Goal: Information Seeking & Learning: Learn about a topic

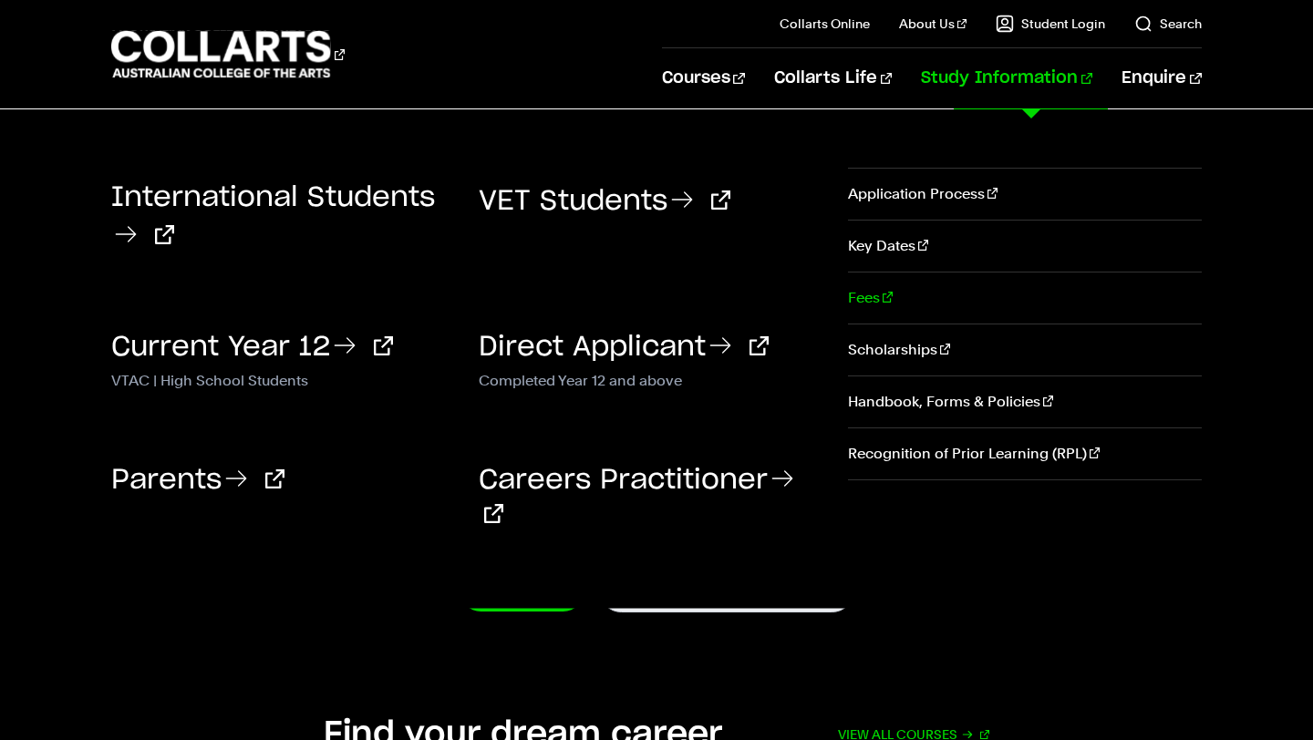
click at [874, 294] on link "Fees" at bounding box center [1025, 298] width 354 height 51
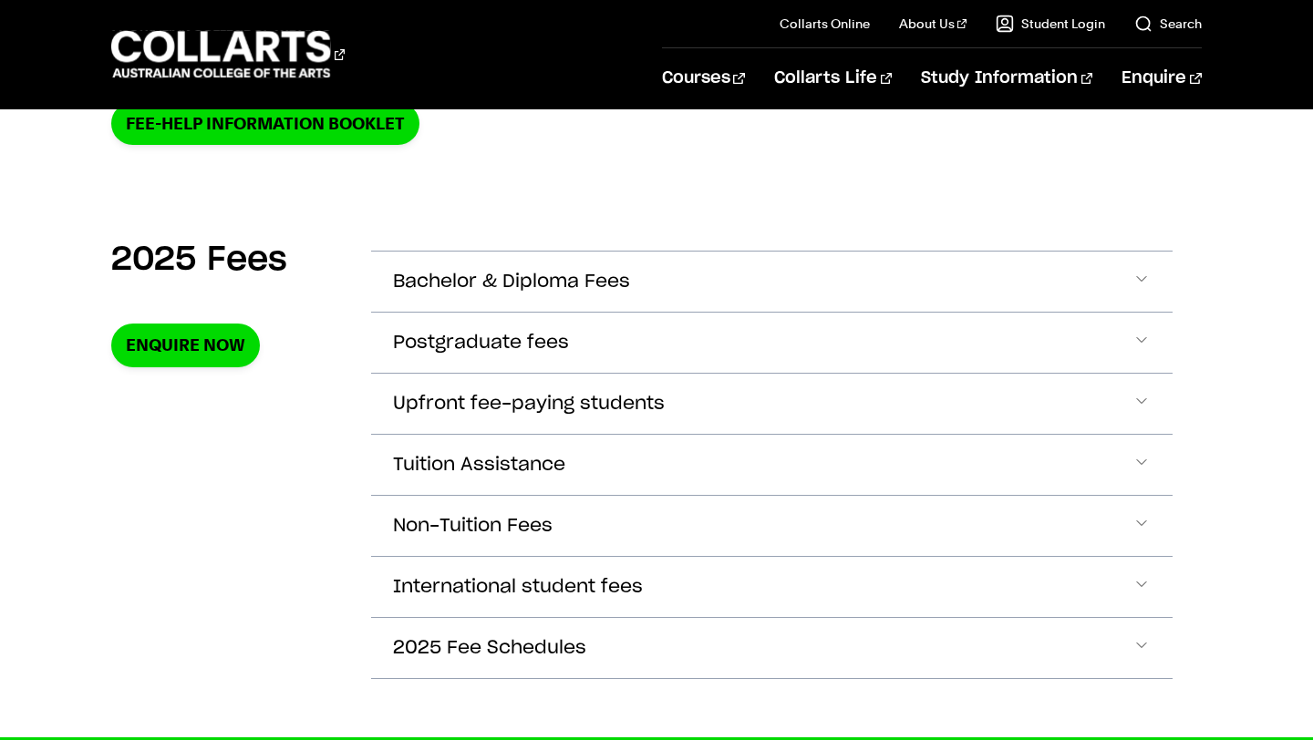
scroll to position [563, 0]
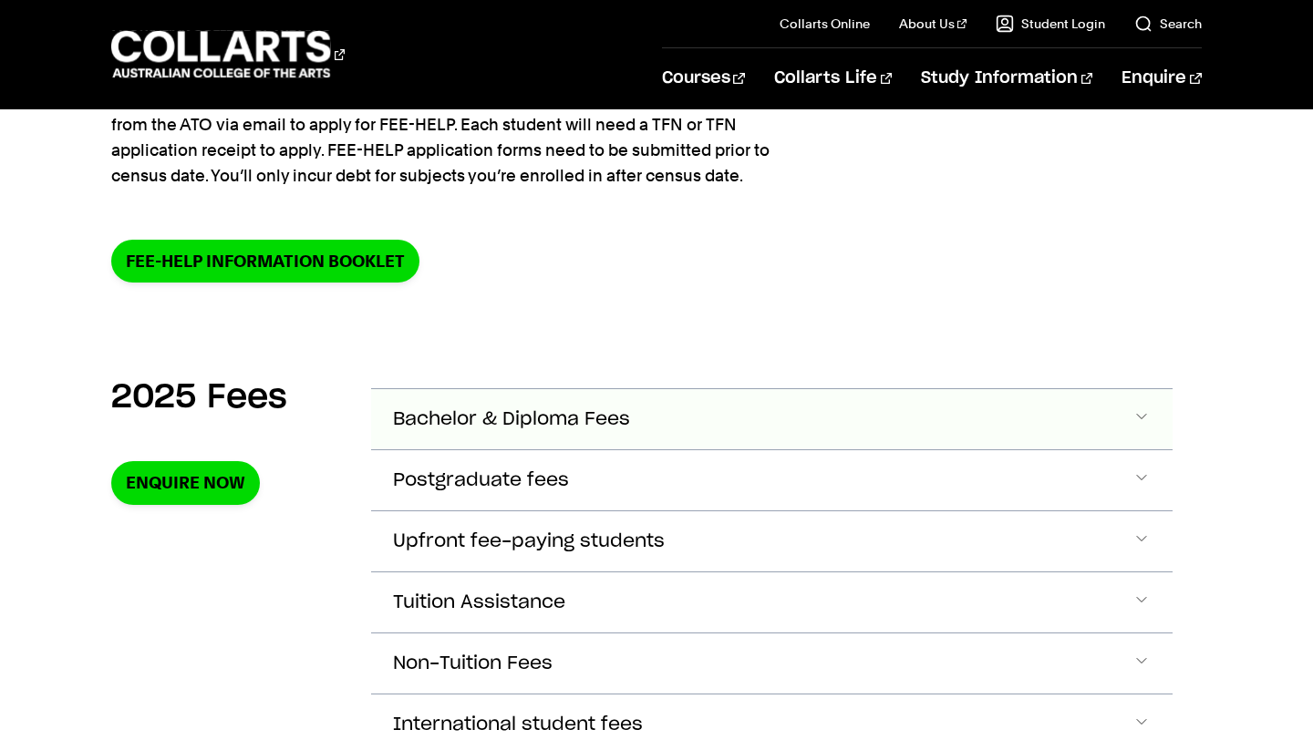
click at [509, 429] on button "Bachelor & Diploma Fees" at bounding box center [771, 419] width 801 height 60
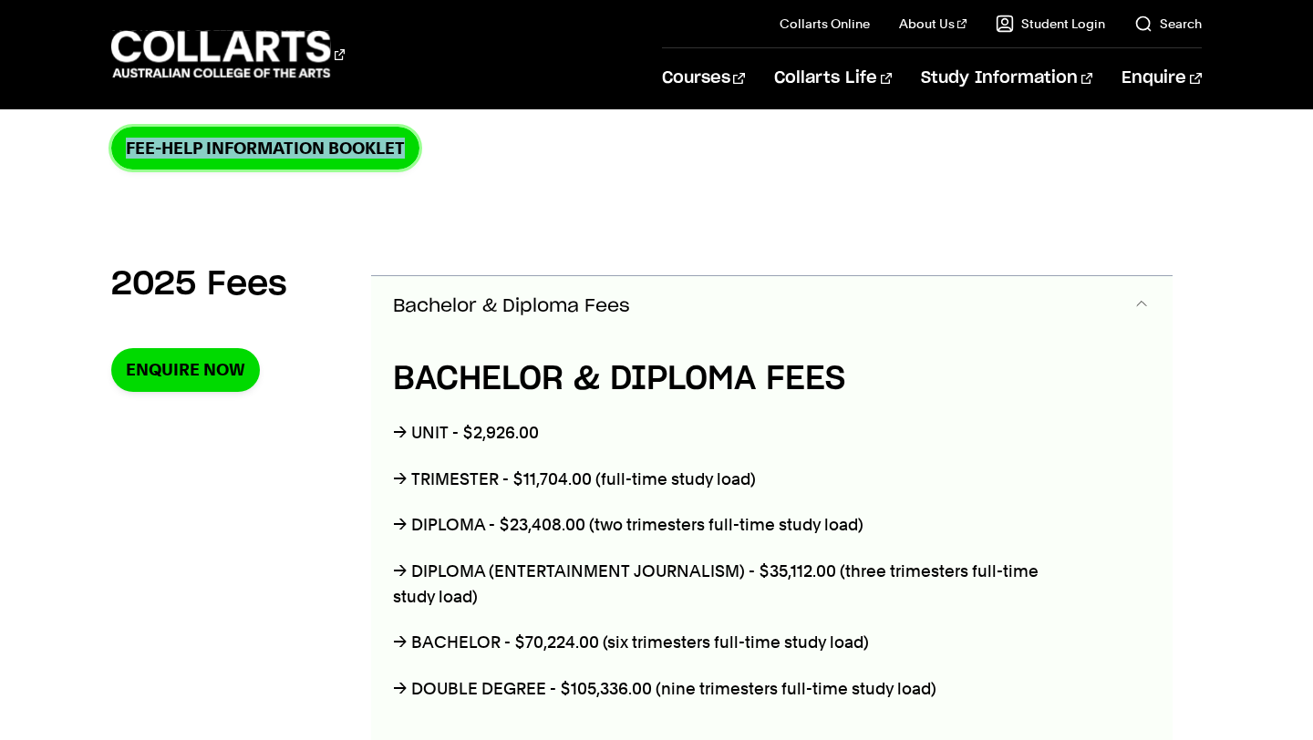
scroll to position [585, 0]
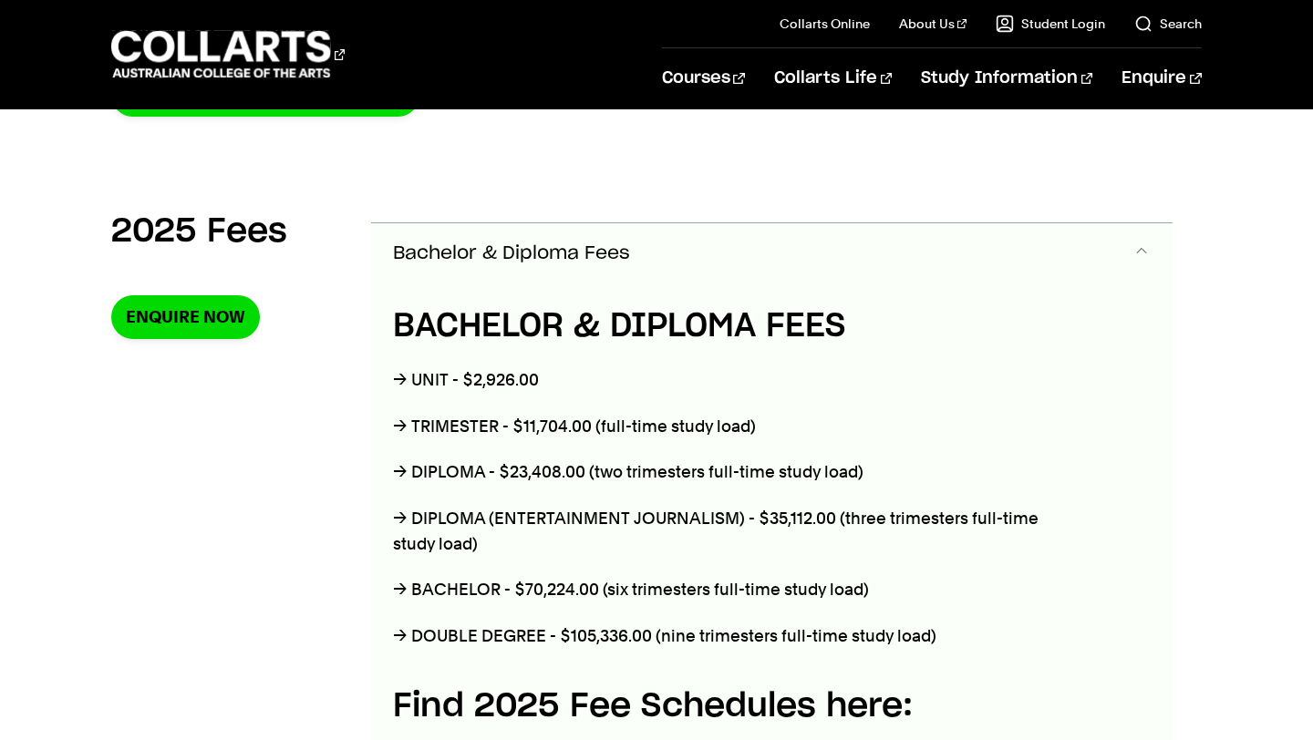
click at [560, 374] on p "→ UNIT - $2,926.00" at bounding box center [731, 380] width 677 height 26
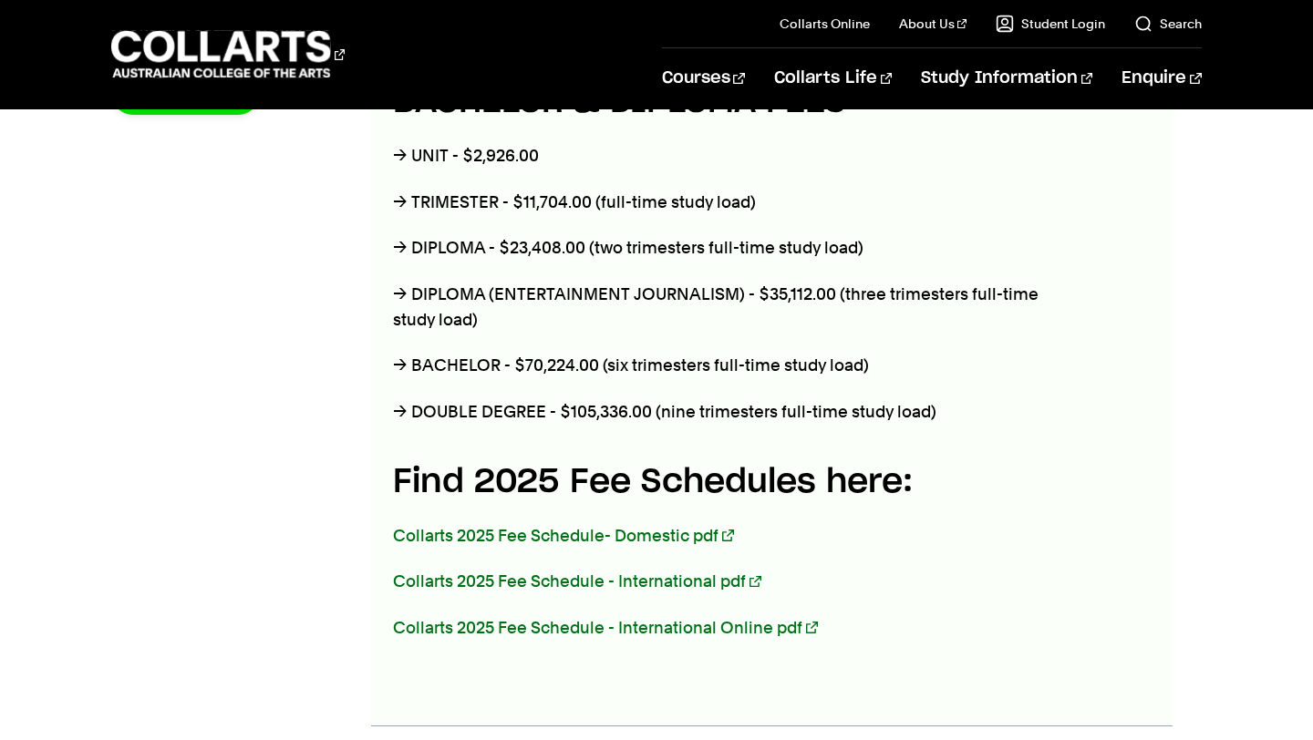
scroll to position [813, 0]
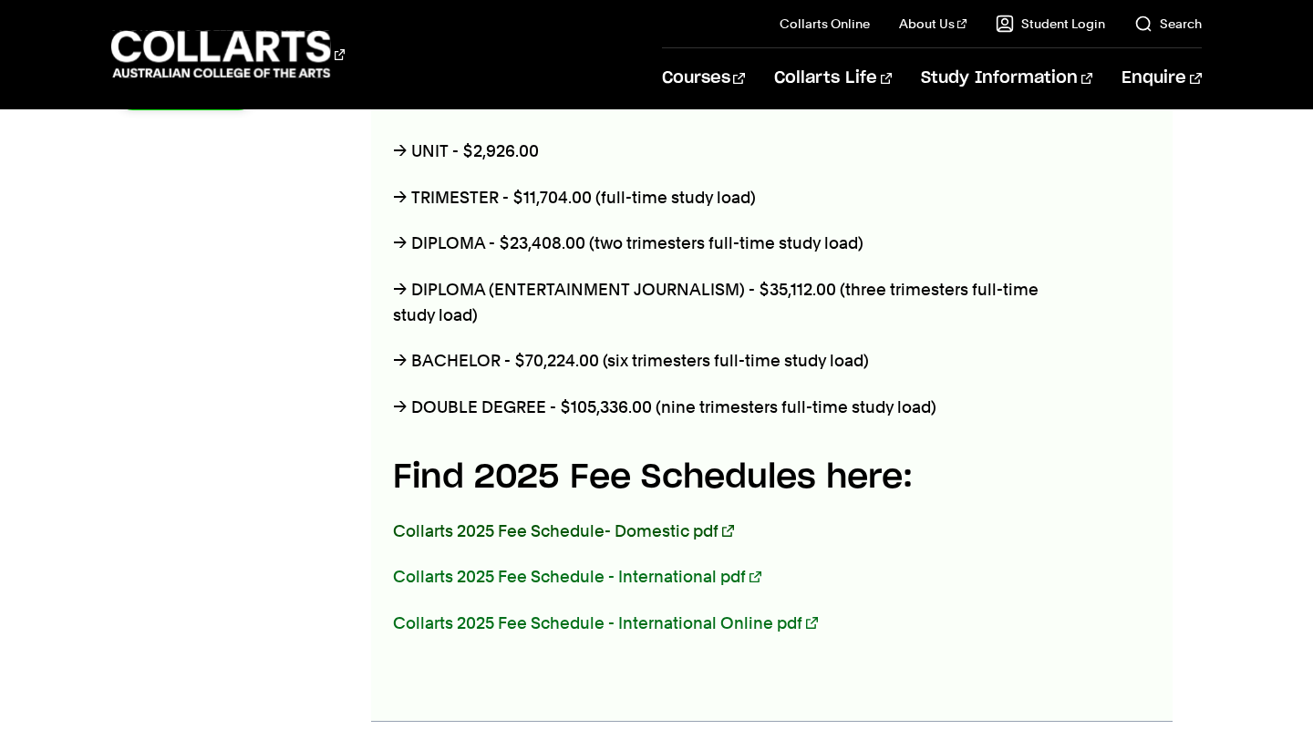
click at [588, 523] on link "Collarts 2025 Fee Schedule- Domestic pdf" at bounding box center [563, 531] width 340 height 19
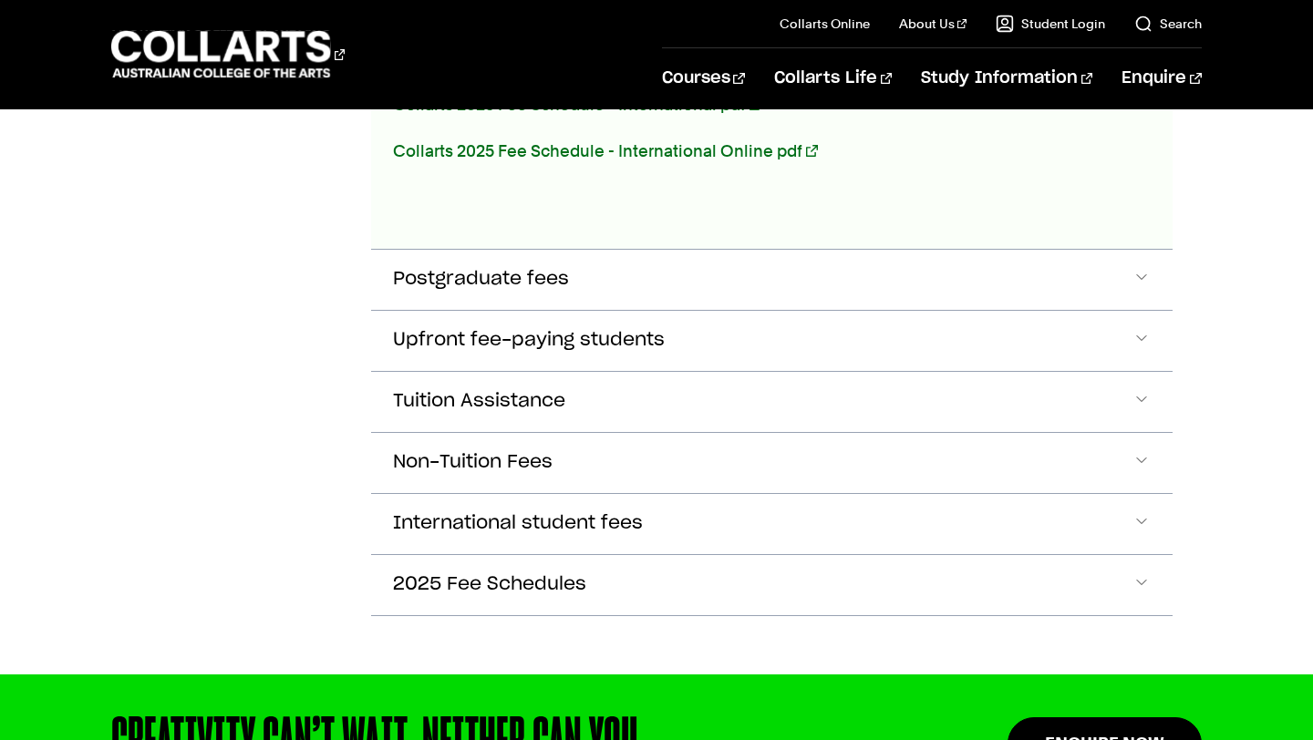
scroll to position [1298, 0]
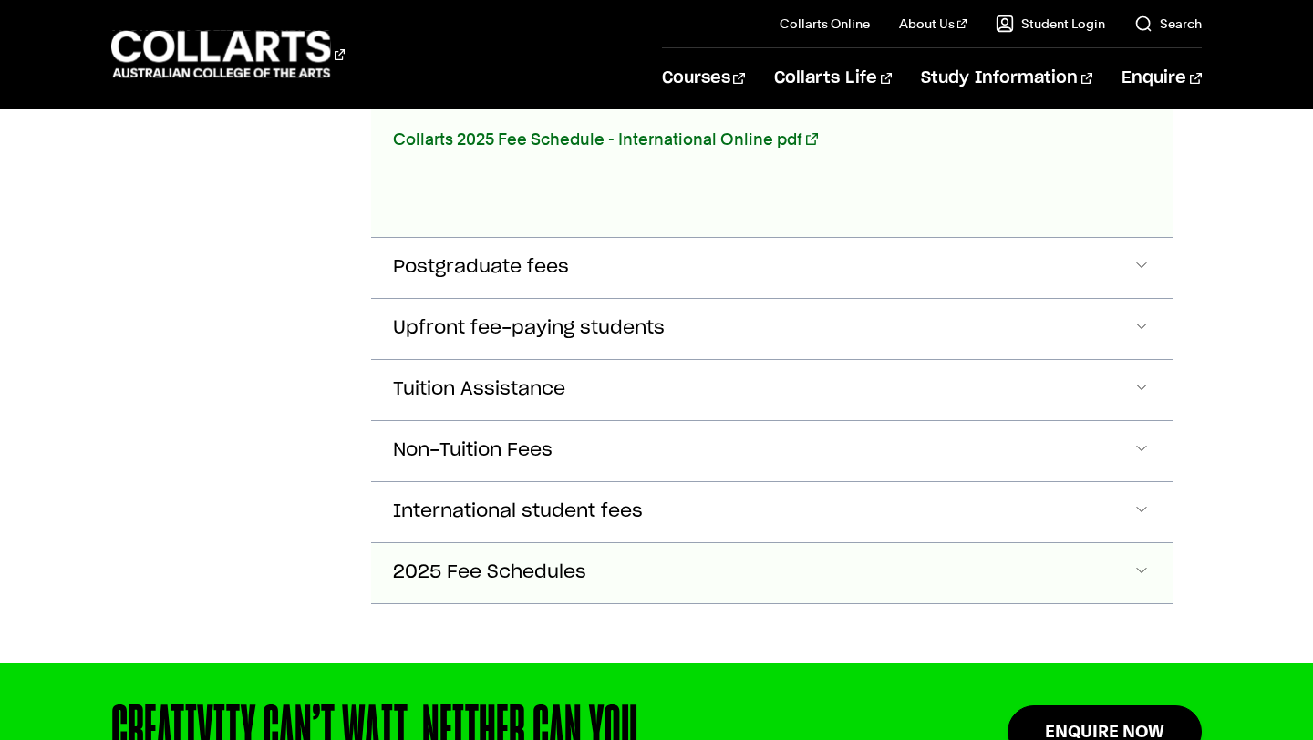
click at [467, 581] on button "2025 Fee Schedules" at bounding box center [771, 573] width 801 height 60
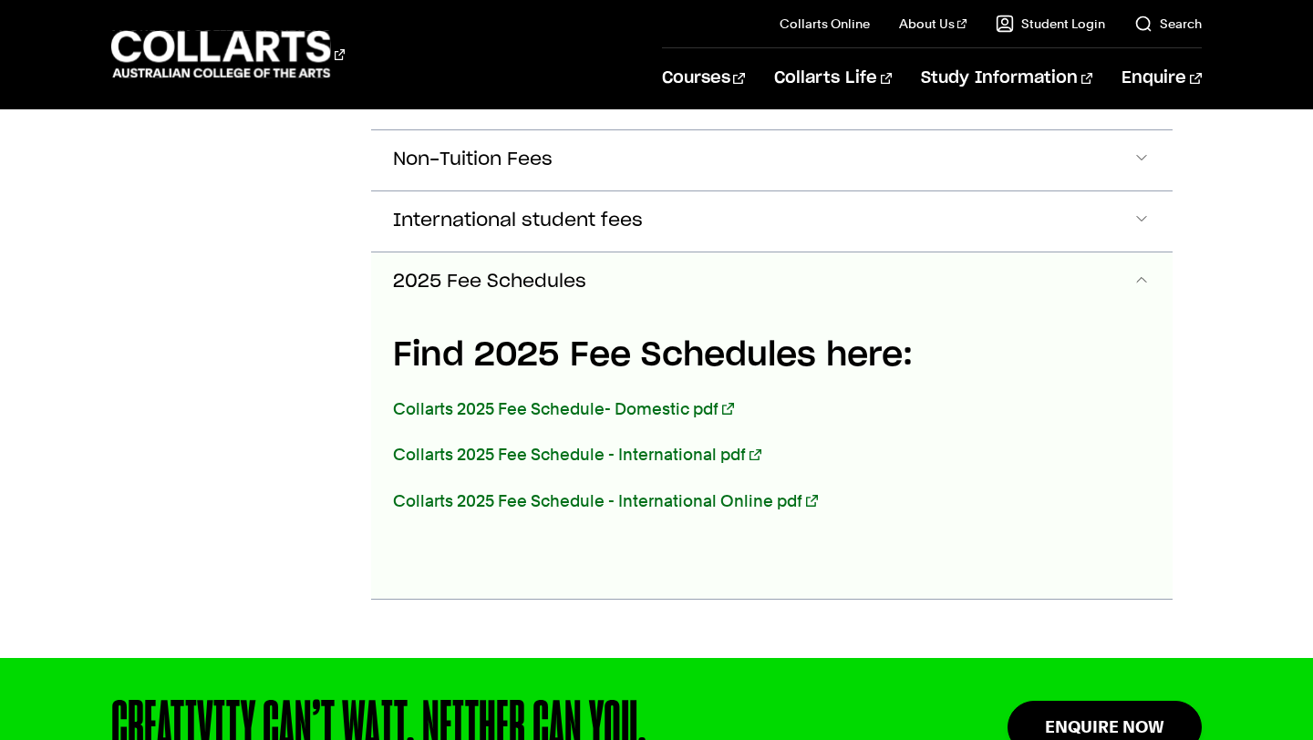
scroll to position [1561, 0]
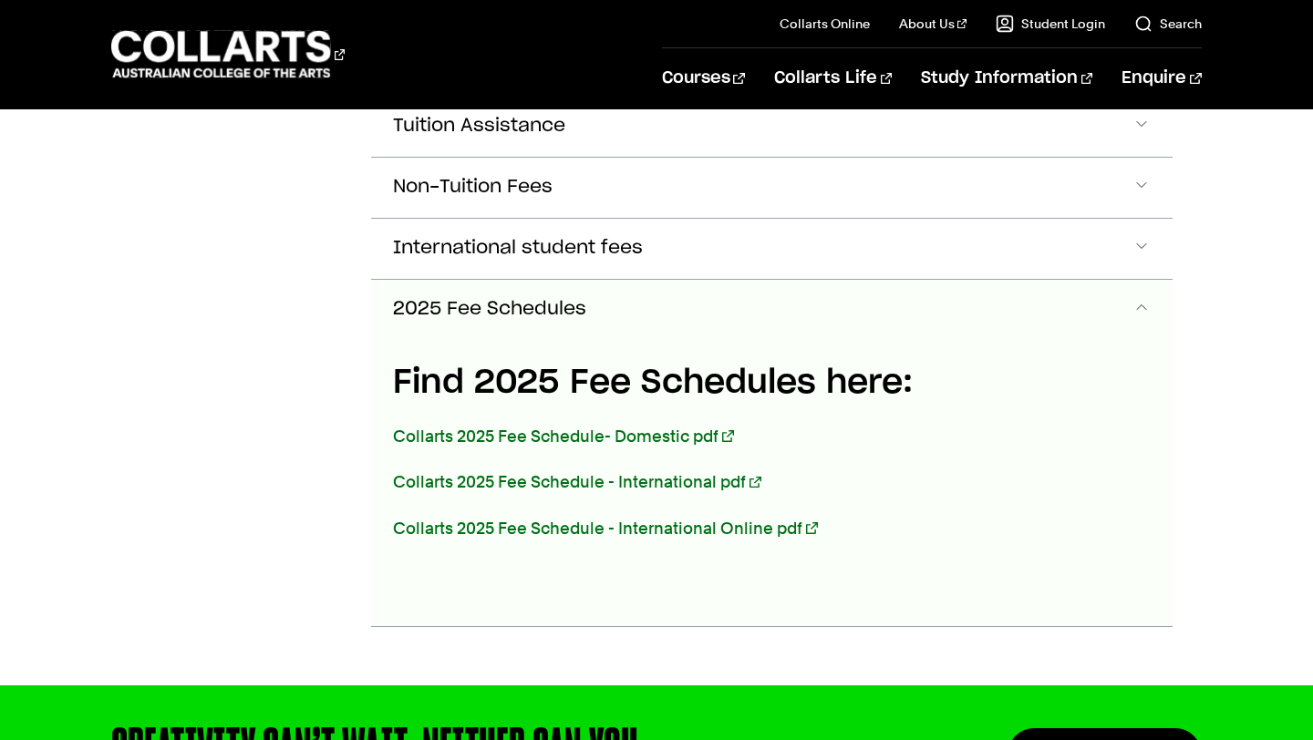
click at [483, 303] on span "2025 Fee Schedules" at bounding box center [489, 309] width 193 height 21
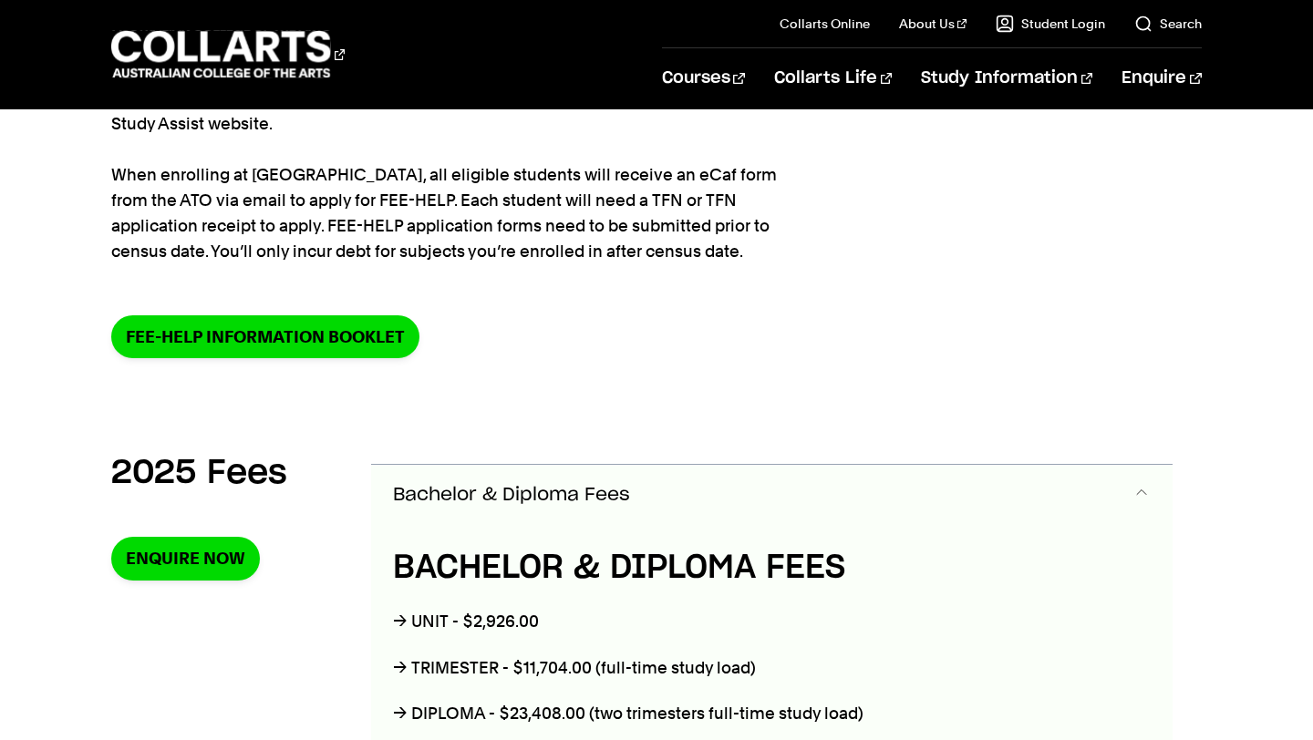
scroll to position [340, 0]
